Goal: Transaction & Acquisition: Subscribe to service/newsletter

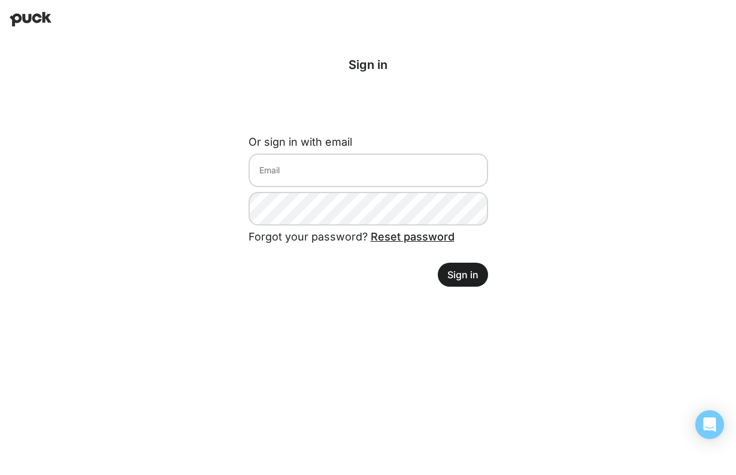
click at [457, 278] on button "Sign in" at bounding box center [463, 274] width 50 height 24
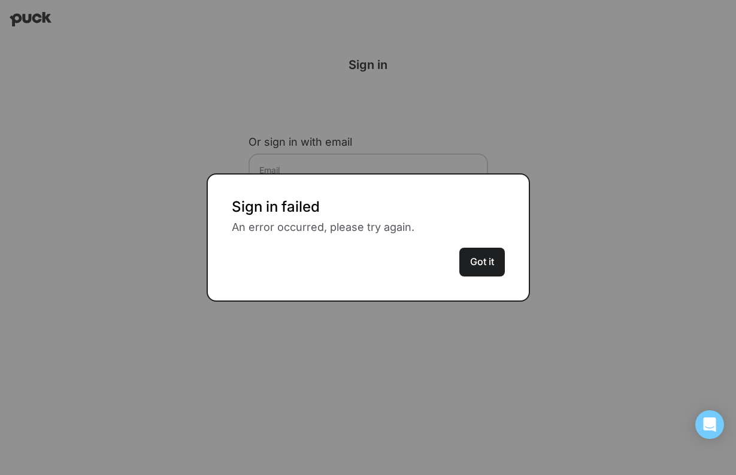
click at [484, 265] on button "Got it" at bounding box center [483, 261] width 46 height 29
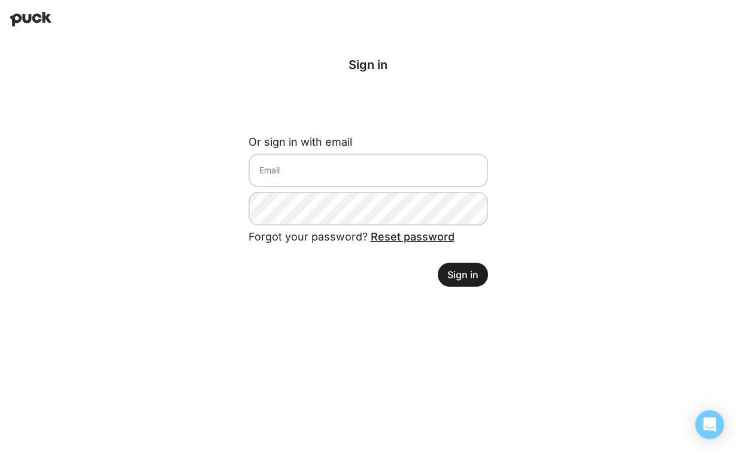
click at [391, 240] on link "Reset password" at bounding box center [413, 236] width 84 height 13
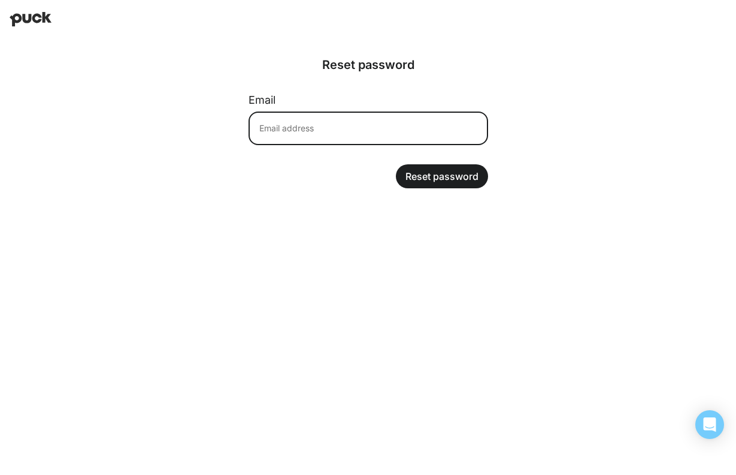
click at [387, 122] on input at bounding box center [369, 128] width 240 height 34
type input "somangefajardo@gmail.com"
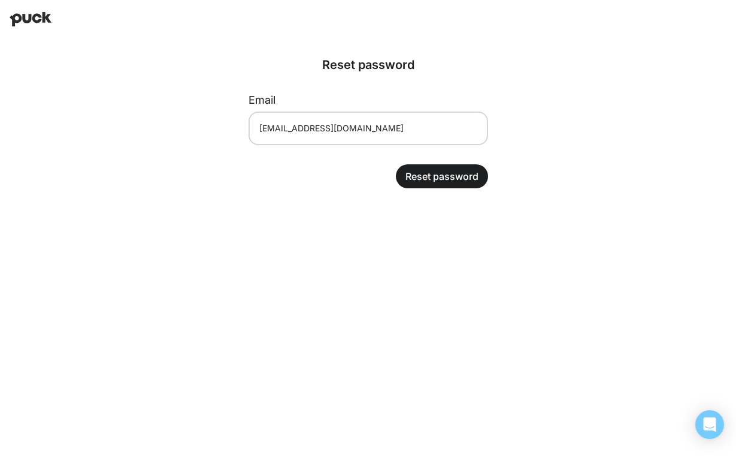
click at [441, 179] on button "Reset password" at bounding box center [442, 176] width 92 height 24
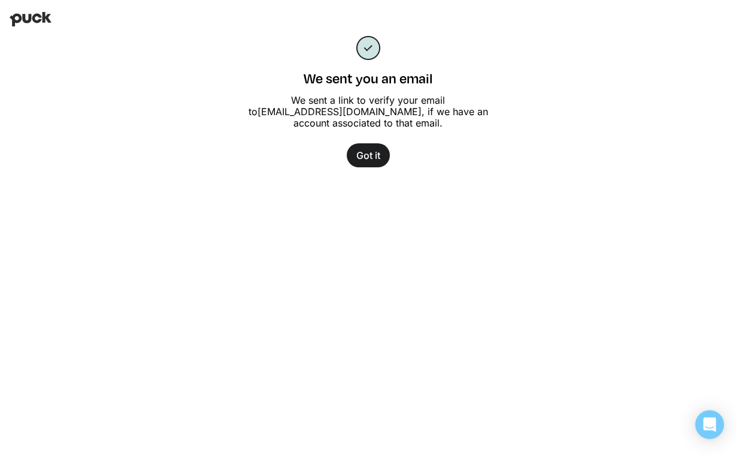
click at [369, 155] on button "Got it" at bounding box center [368, 155] width 43 height 24
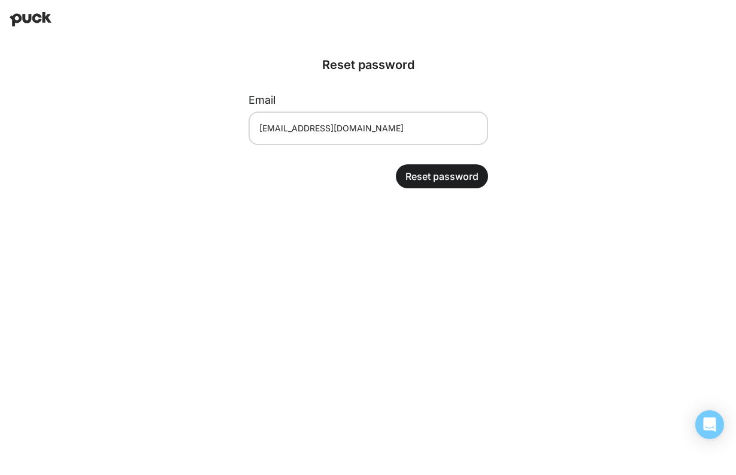
click at [31, 20] on img at bounding box center [31, 19] width 42 height 14
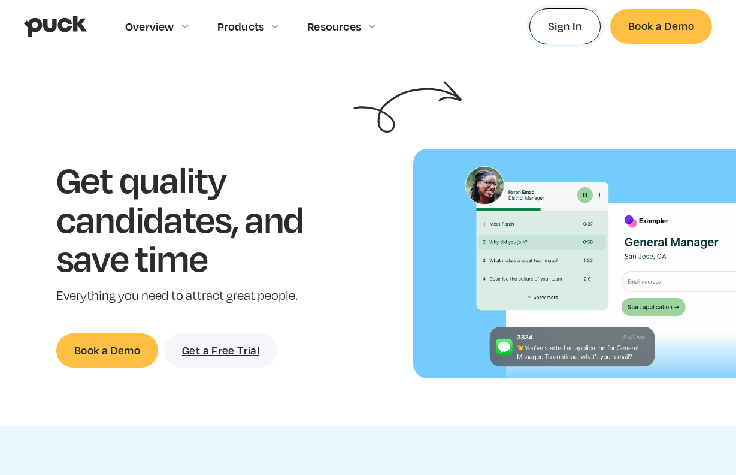
click at [557, 26] on link "Sign In" at bounding box center [565, 25] width 71 height 35
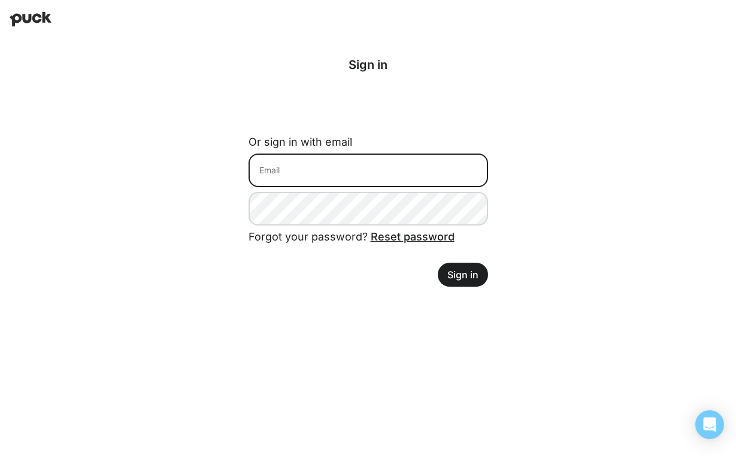
click at [279, 167] on input at bounding box center [369, 170] width 240 height 34
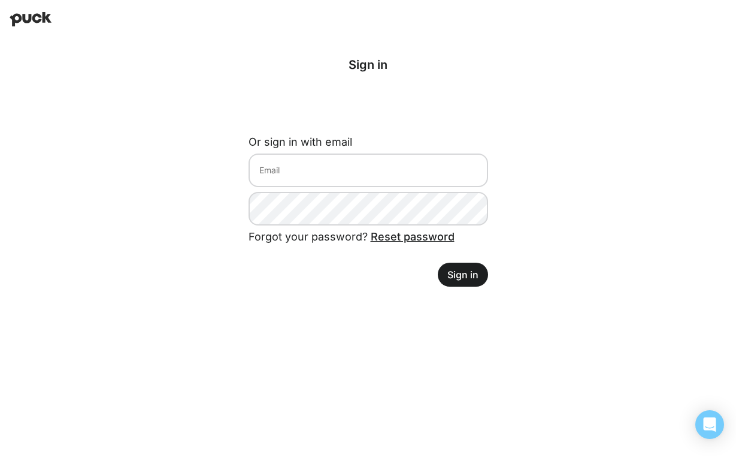
click at [240, 224] on div "Sign in Or sign in with email Forgot your password? Reset password Sign in" at bounding box center [369, 171] width 278 height 267
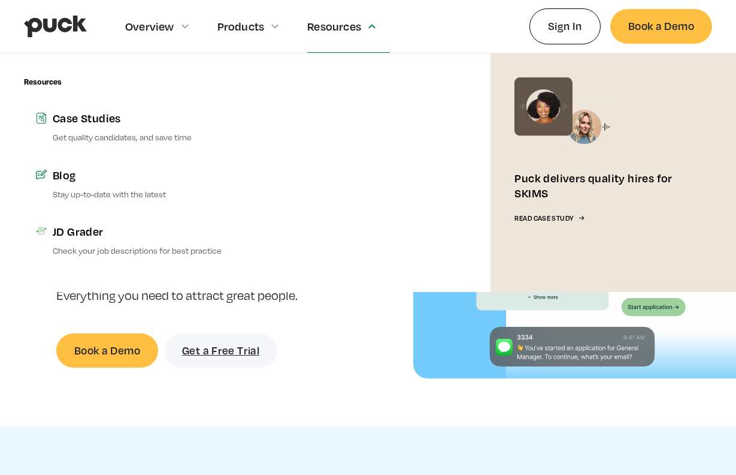
click at [563, 218] on div "Read Case Study" at bounding box center [544, 219] width 59 height 8
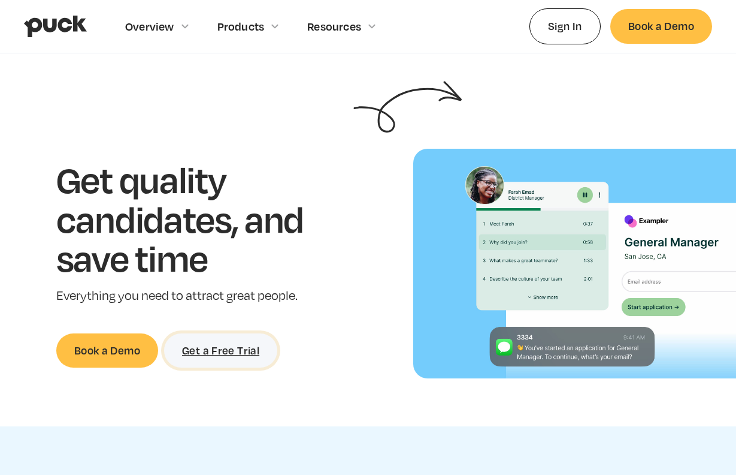
click at [209, 353] on link "Get a Free Trial" at bounding box center [220, 350] width 113 height 34
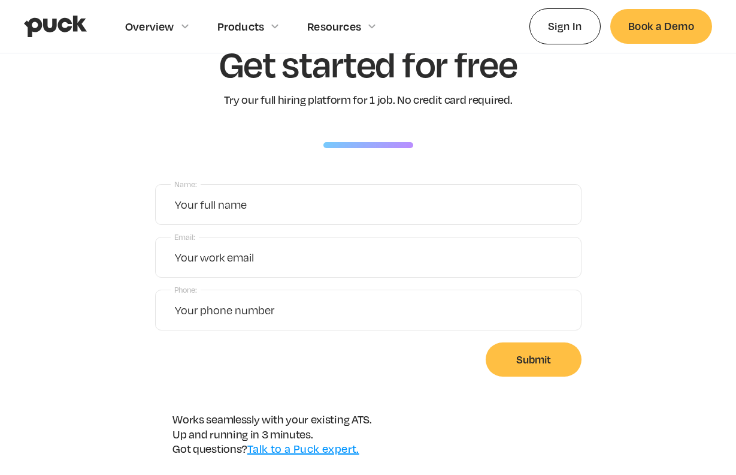
scroll to position [89, 0]
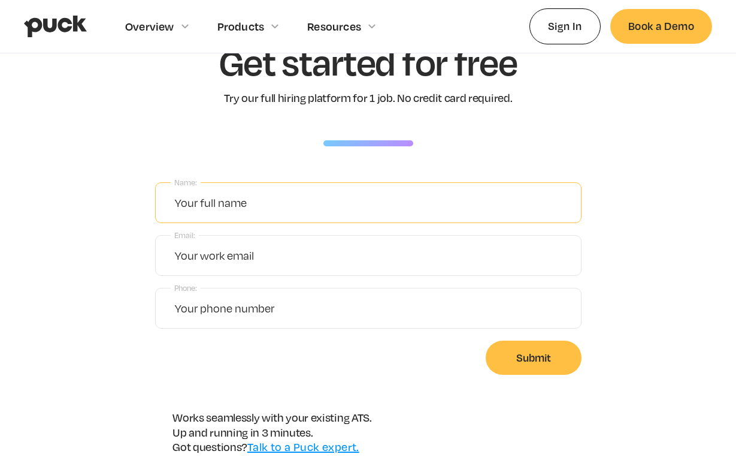
click at [264, 213] on input "Name:" at bounding box center [368, 202] width 427 height 41
type input "Somange [PERSON_NAME]"
type input "[EMAIL_ADDRESS][DOMAIN_NAME]"
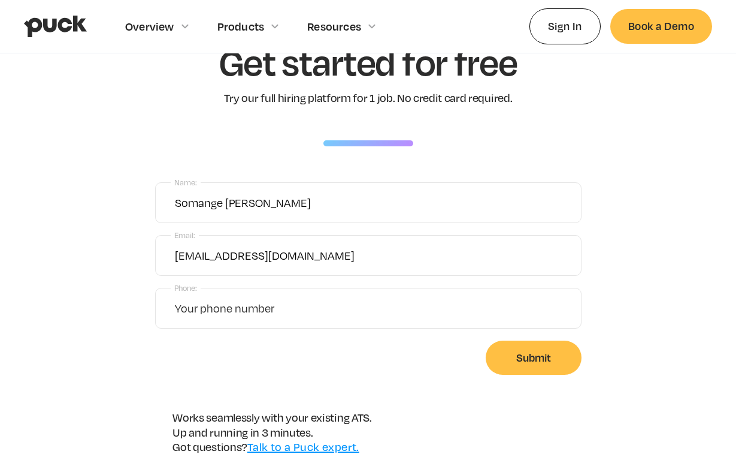
type input "3477649400"
click at [530, 356] on input "Submit" at bounding box center [534, 357] width 96 height 34
type input "Please wait..."
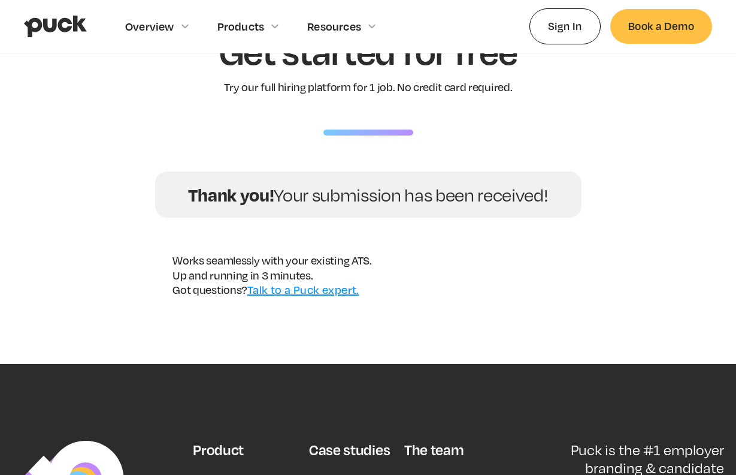
scroll to position [0, 0]
